Goal: Information Seeking & Learning: Learn about a topic

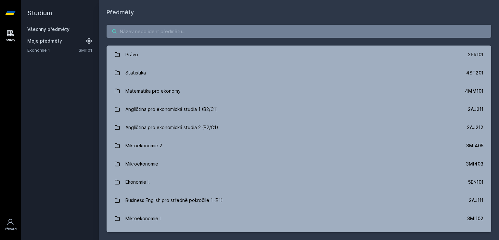
click at [163, 32] on input "search" at bounding box center [299, 31] width 385 height 13
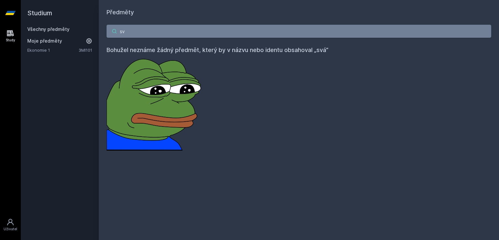
type input "s"
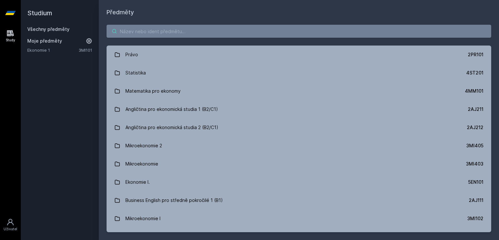
click at [142, 37] on input "search" at bounding box center [299, 31] width 385 height 13
paste input "Diplomový seminář"
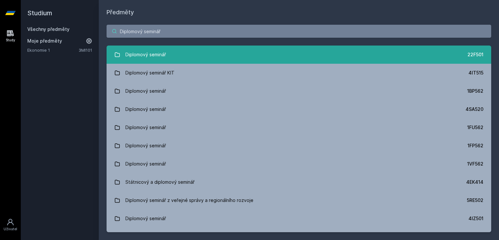
type input "Diplomový seminář"
click at [151, 52] on div "Diplomový seminář" at bounding box center [145, 54] width 41 height 13
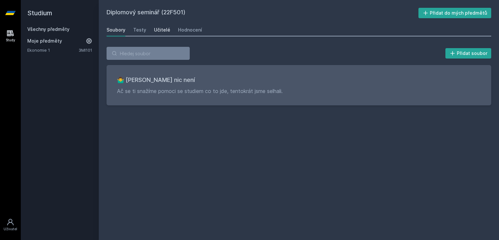
click at [167, 29] on div "Učitelé" at bounding box center [162, 30] width 16 height 6
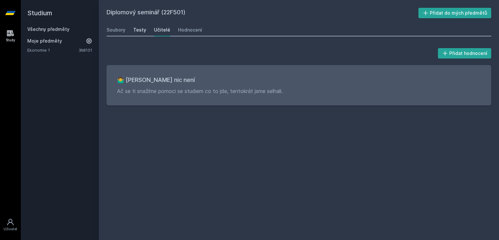
click at [138, 32] on div "Testy" at bounding box center [139, 30] width 13 height 6
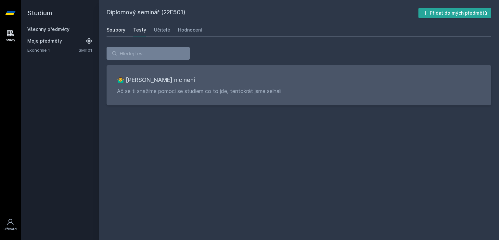
click at [114, 32] on div "Soubory" at bounding box center [116, 30] width 19 height 6
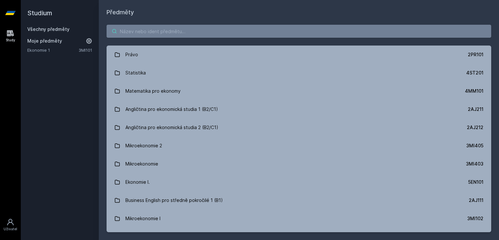
click at [164, 33] on input "search" at bounding box center [299, 31] width 385 height 13
paste input "Základy vědecké práce"
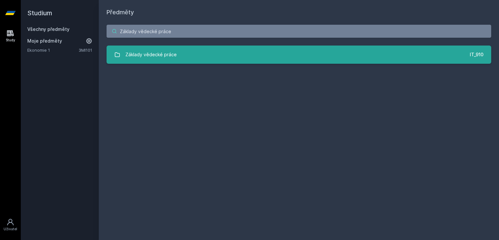
type input "Základy vědecké práce"
click at [172, 59] on div "Základy vědecké práce" at bounding box center [150, 54] width 51 height 13
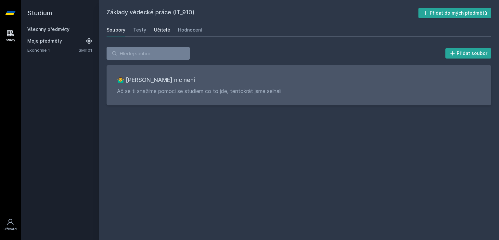
click at [161, 30] on div "Učitelé" at bounding box center [162, 30] width 16 height 6
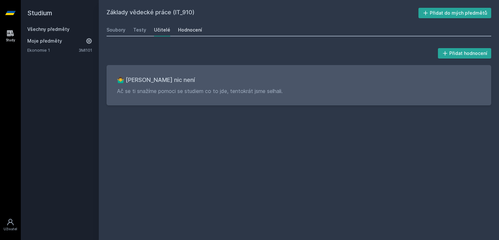
click at [188, 30] on div "Hodnocení" at bounding box center [190, 30] width 24 height 6
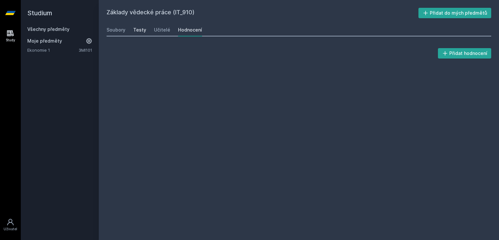
click at [143, 30] on div "Testy" at bounding box center [139, 30] width 13 height 6
